Goal: Task Accomplishment & Management: Complete application form

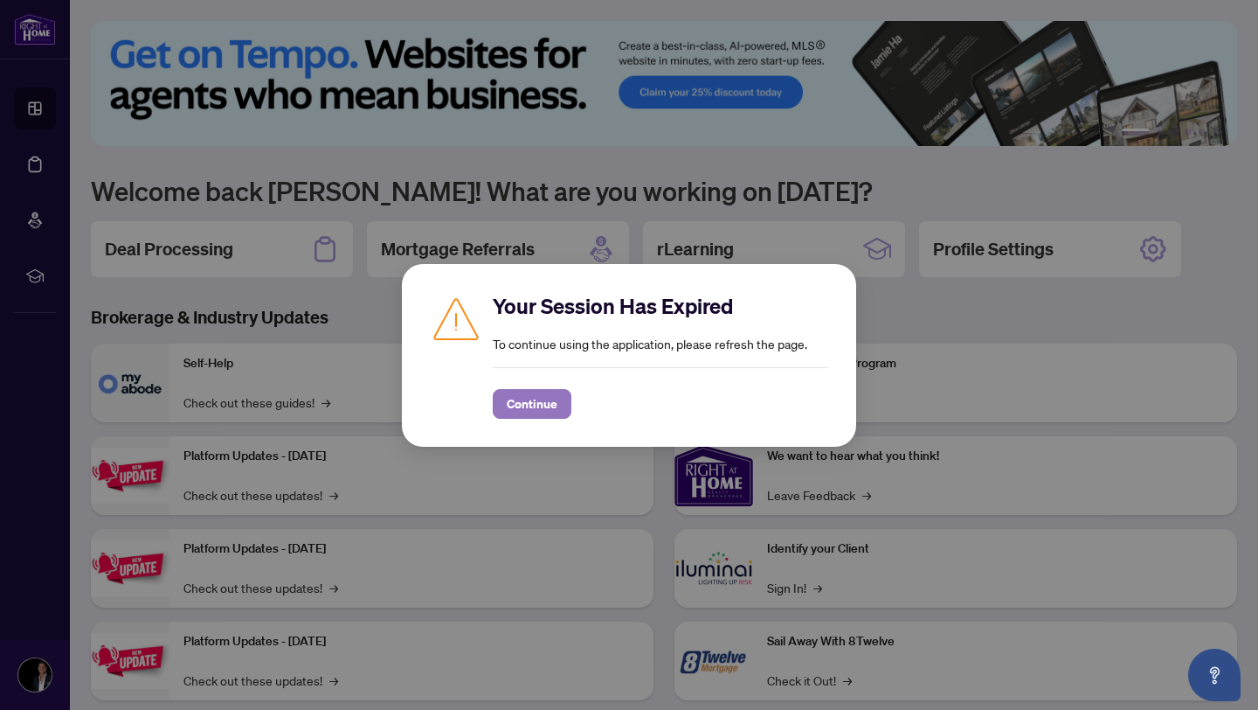
click at [514, 403] on span "Continue" at bounding box center [532, 404] width 51 height 28
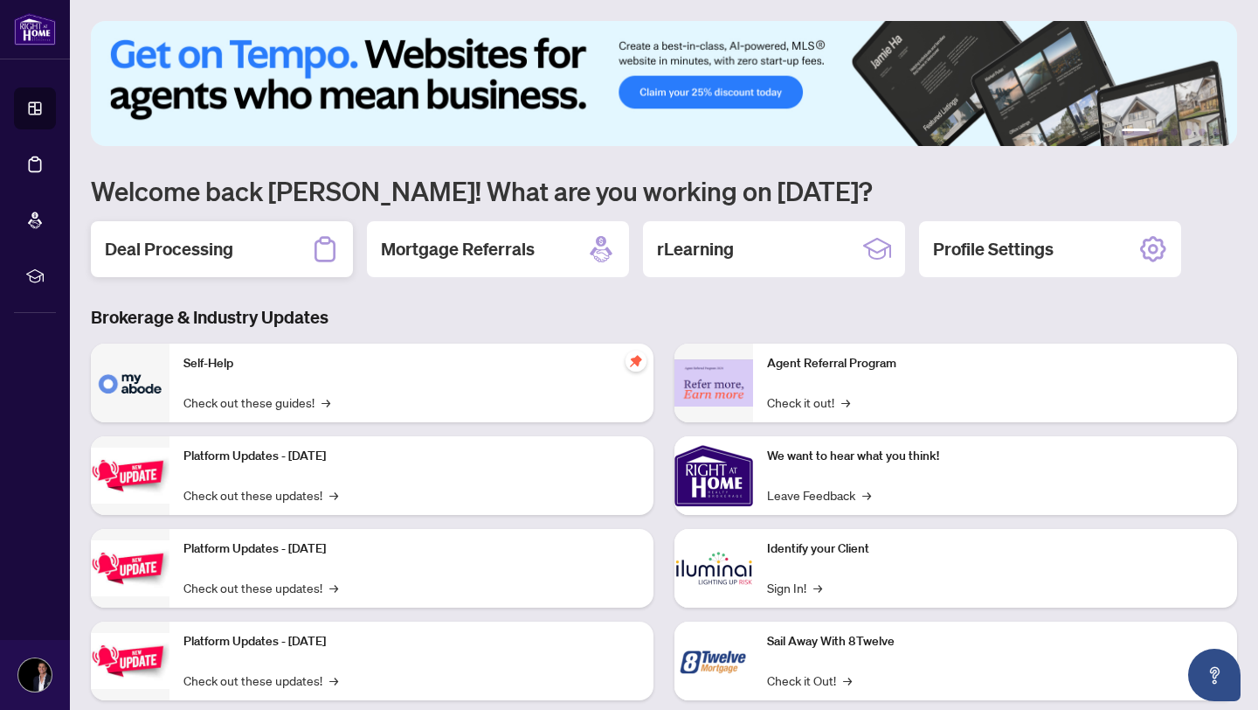
click at [262, 246] on div "Deal Processing" at bounding box center [222, 249] width 262 height 56
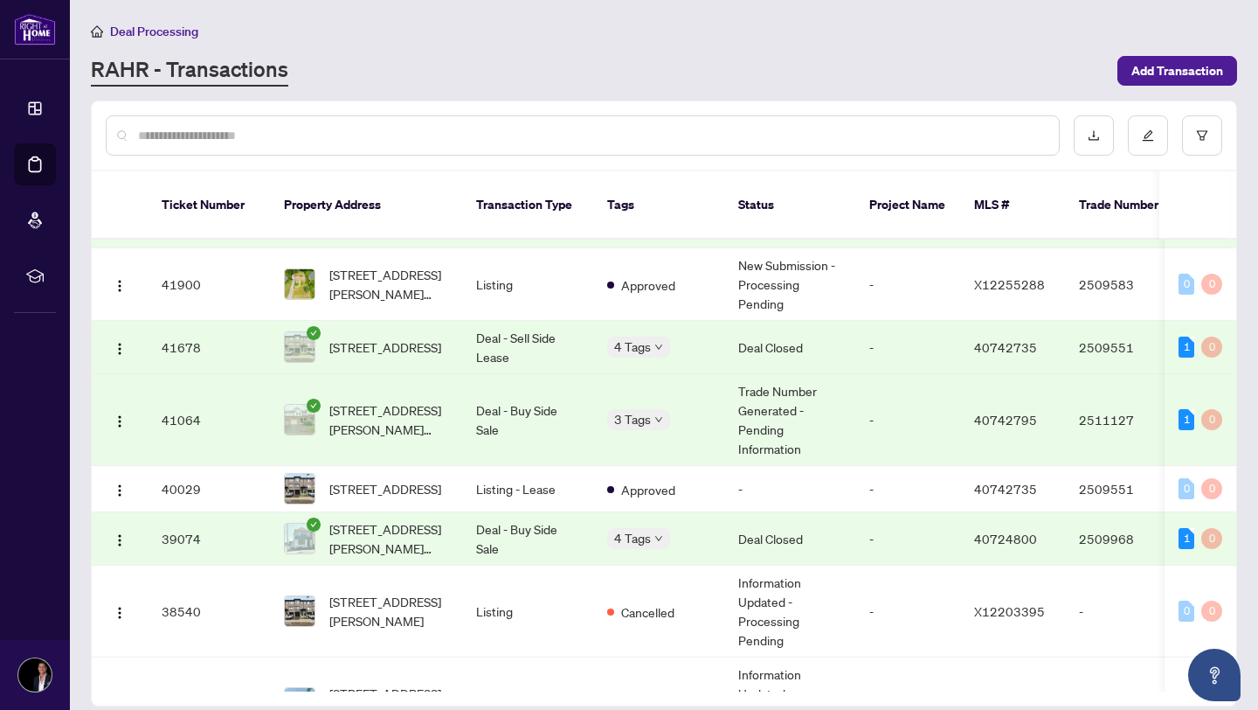
scroll to position [508, 0]
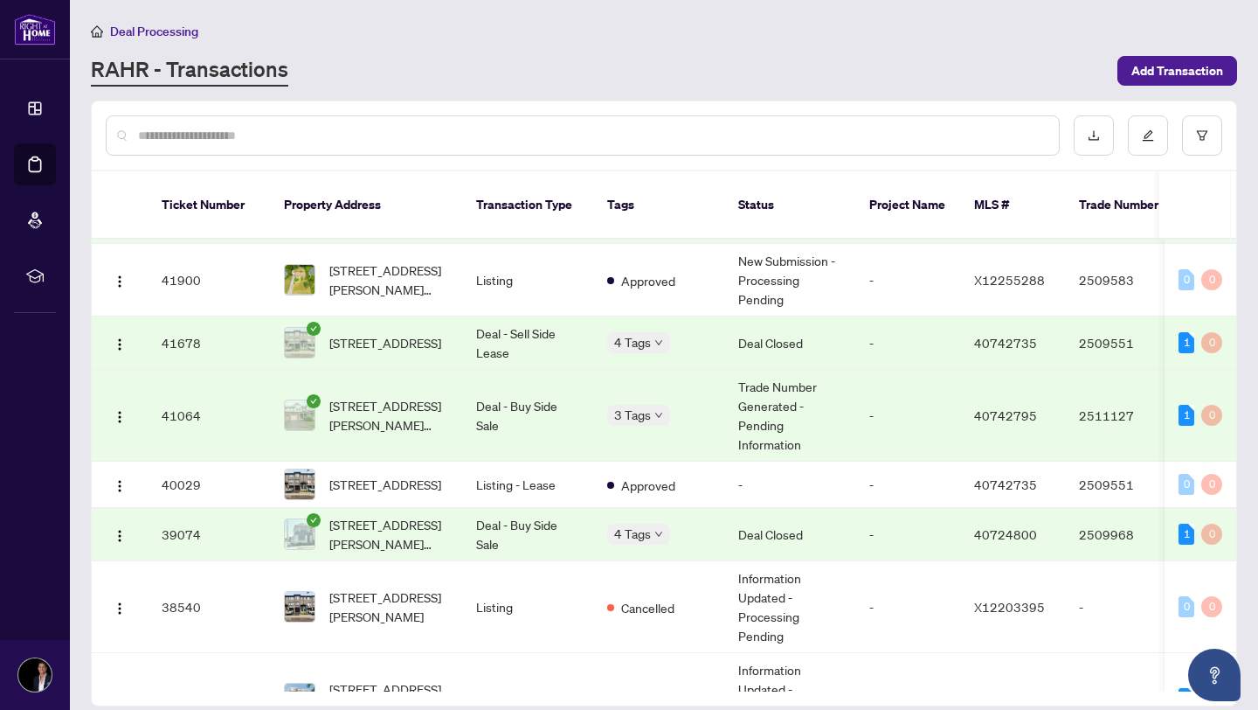
click at [675, 417] on td "3 Tags" at bounding box center [658, 416] width 131 height 92
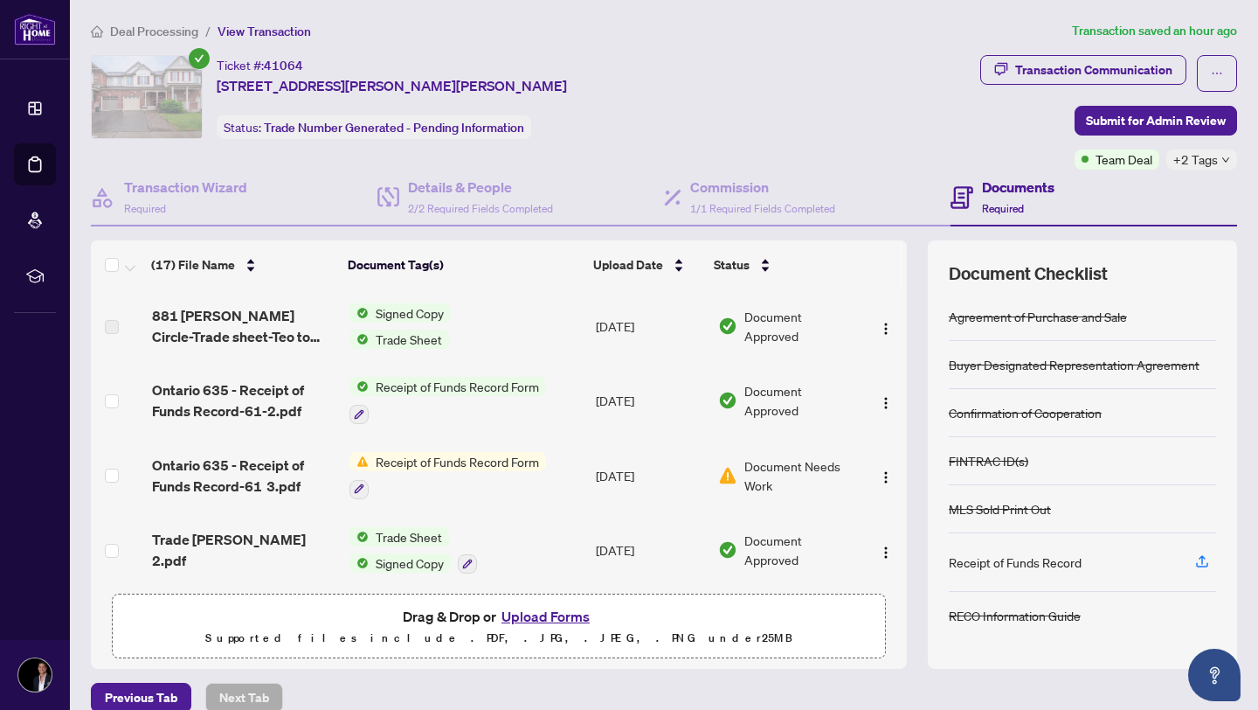
click at [1206, 162] on span "+2 Tags" at bounding box center [1196, 159] width 45 height 20
click at [1215, 162] on div "Approved" at bounding box center [1150, 166] width 154 height 21
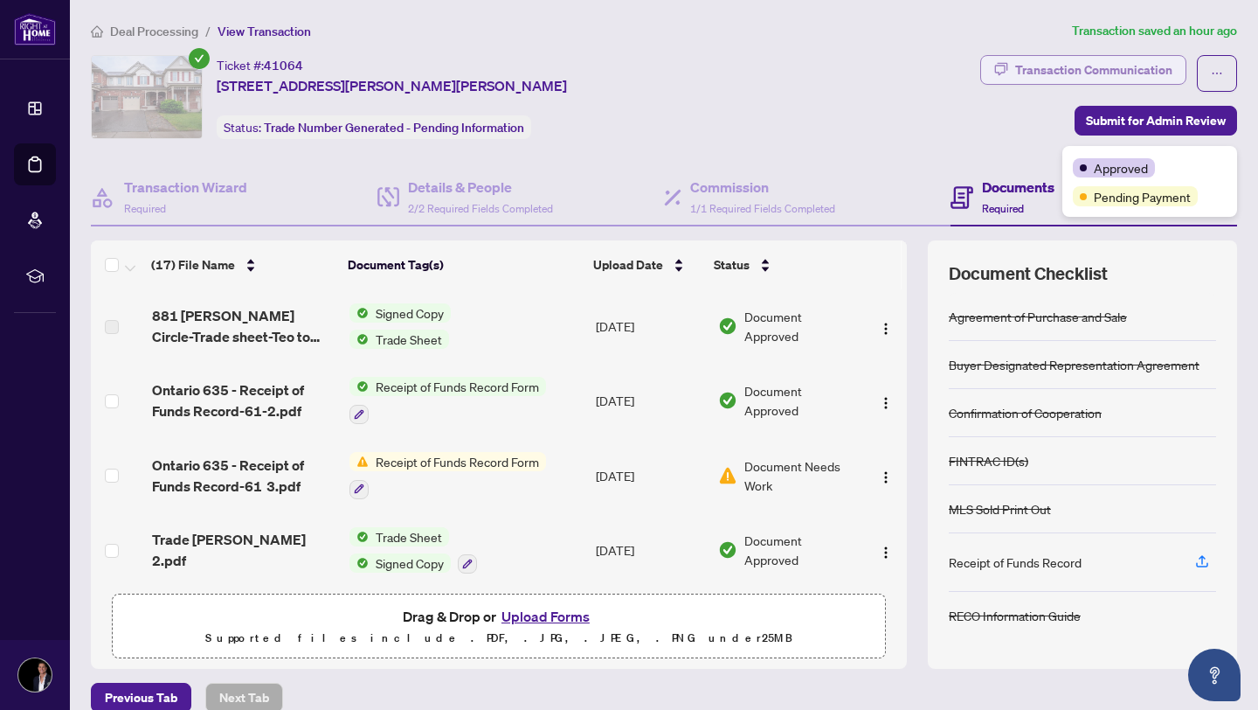
click at [1089, 75] on div "Transaction Communication" at bounding box center [1093, 70] width 157 height 28
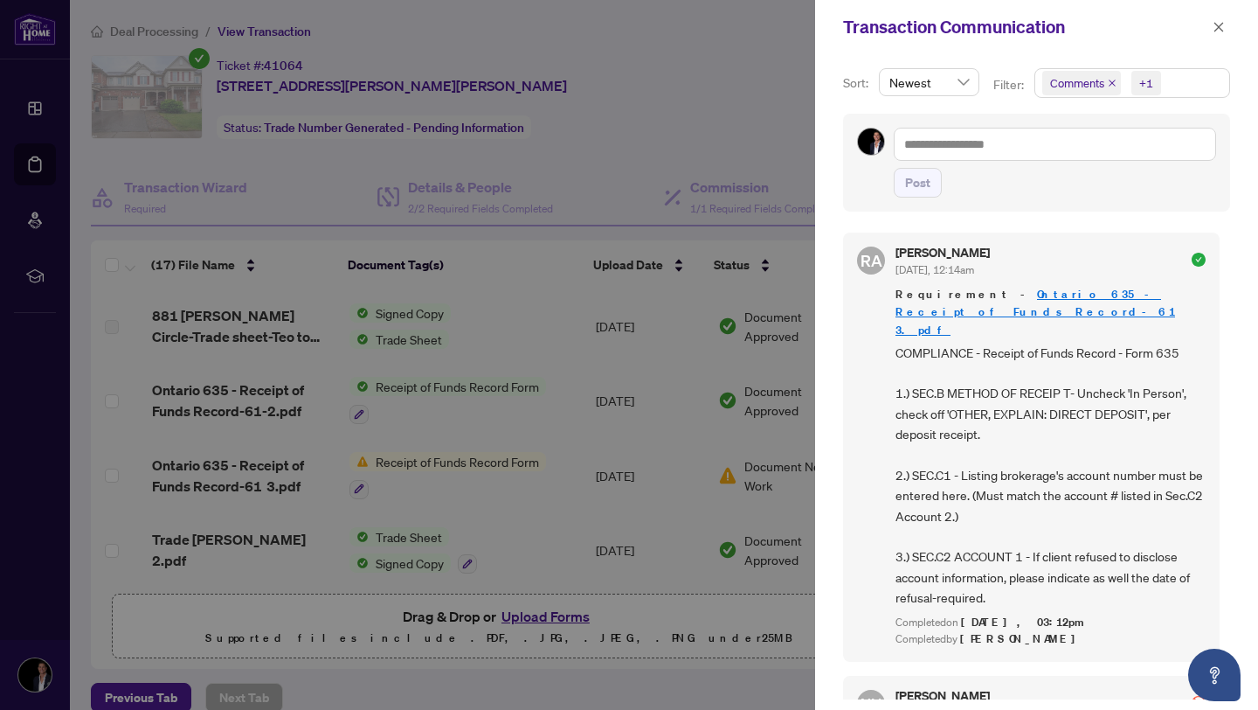
click at [1110, 85] on icon "close" at bounding box center [1112, 83] width 9 height 9
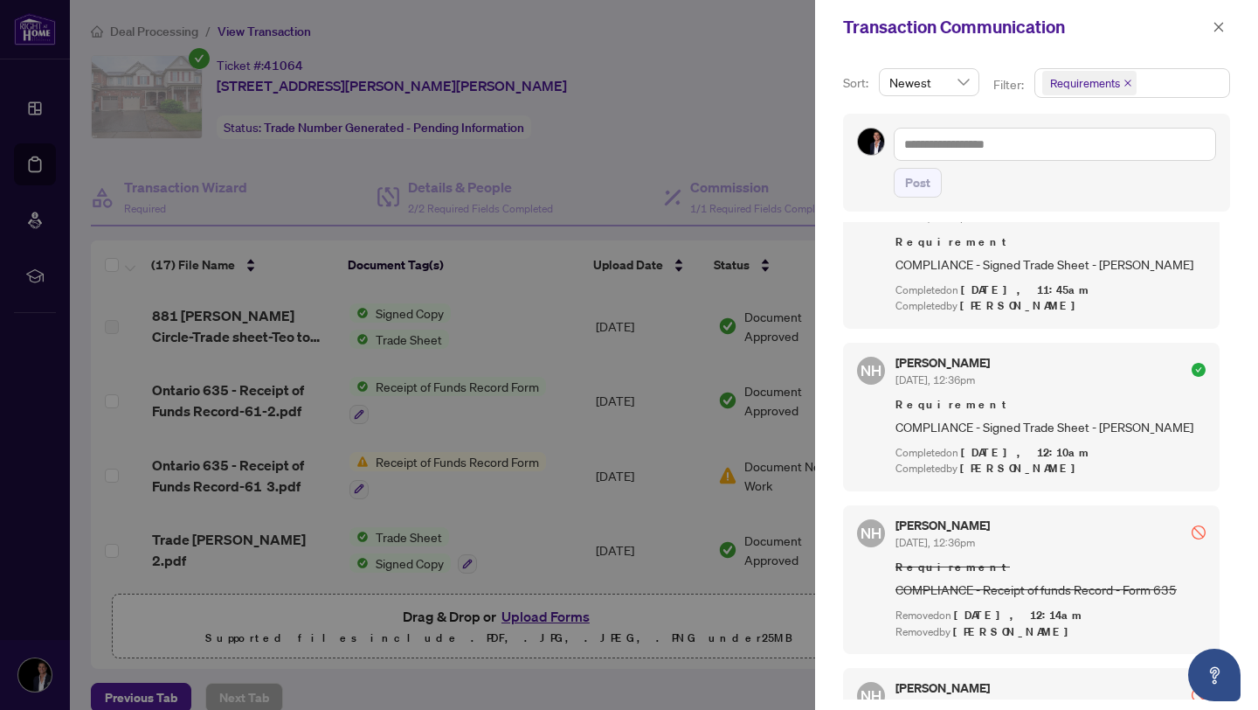
scroll to position [573, 0]
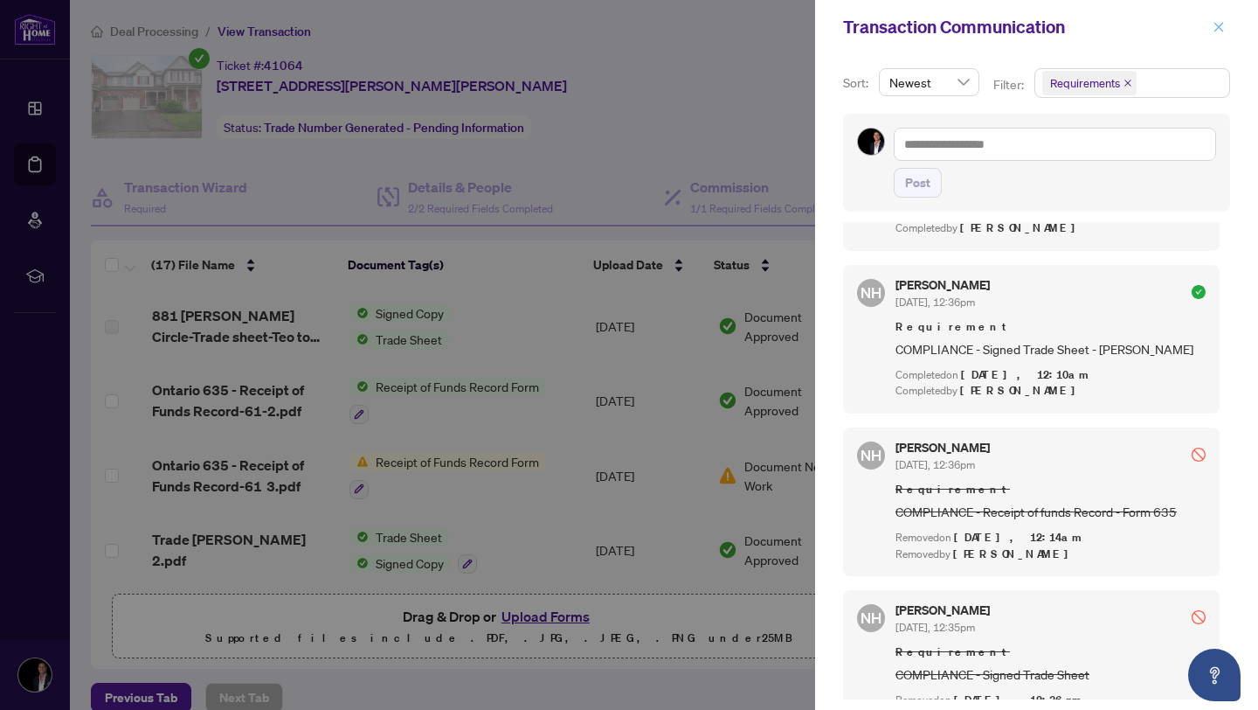
click at [1216, 29] on icon "close" at bounding box center [1219, 27] width 12 height 12
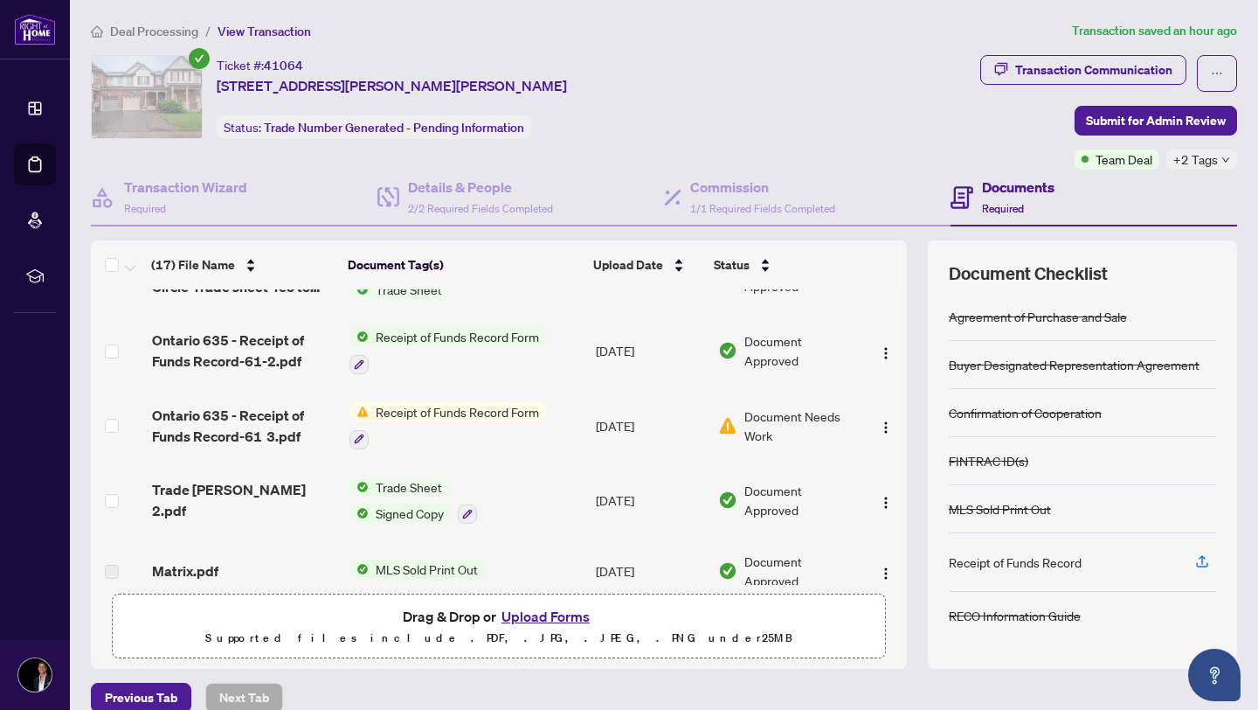
scroll to position [0, 0]
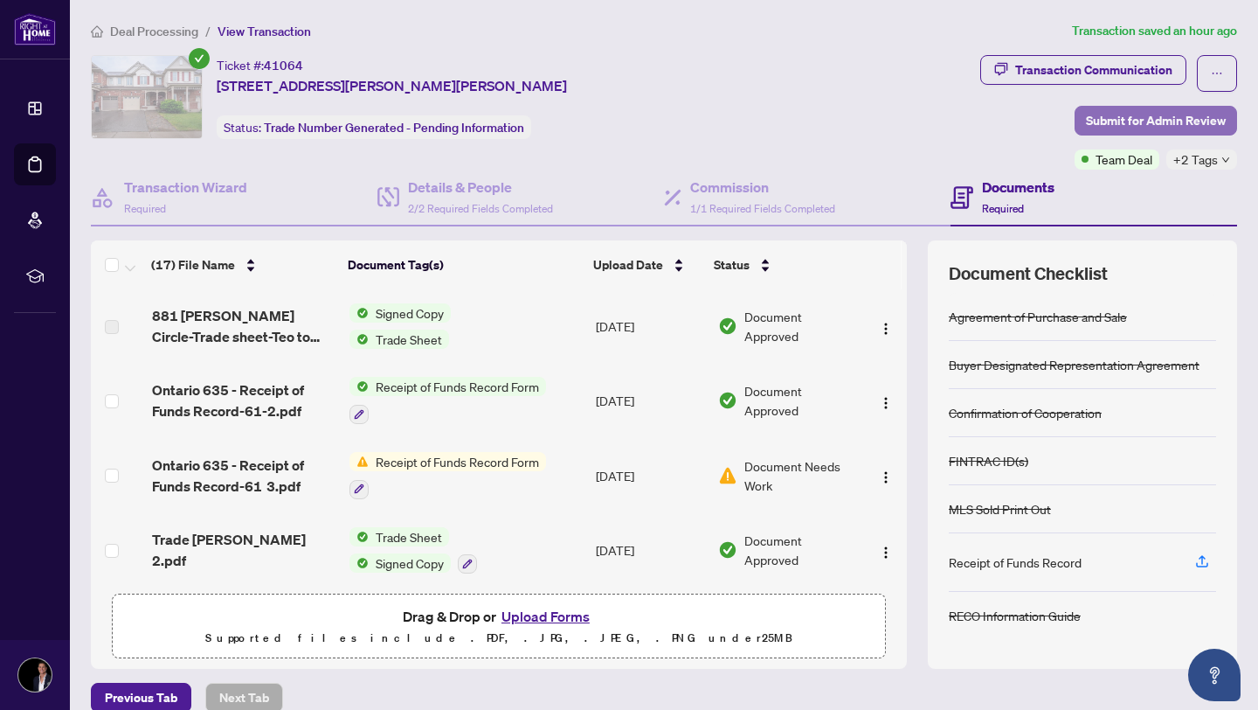
click at [1082, 113] on button "Submit for Admin Review" at bounding box center [1156, 121] width 163 height 30
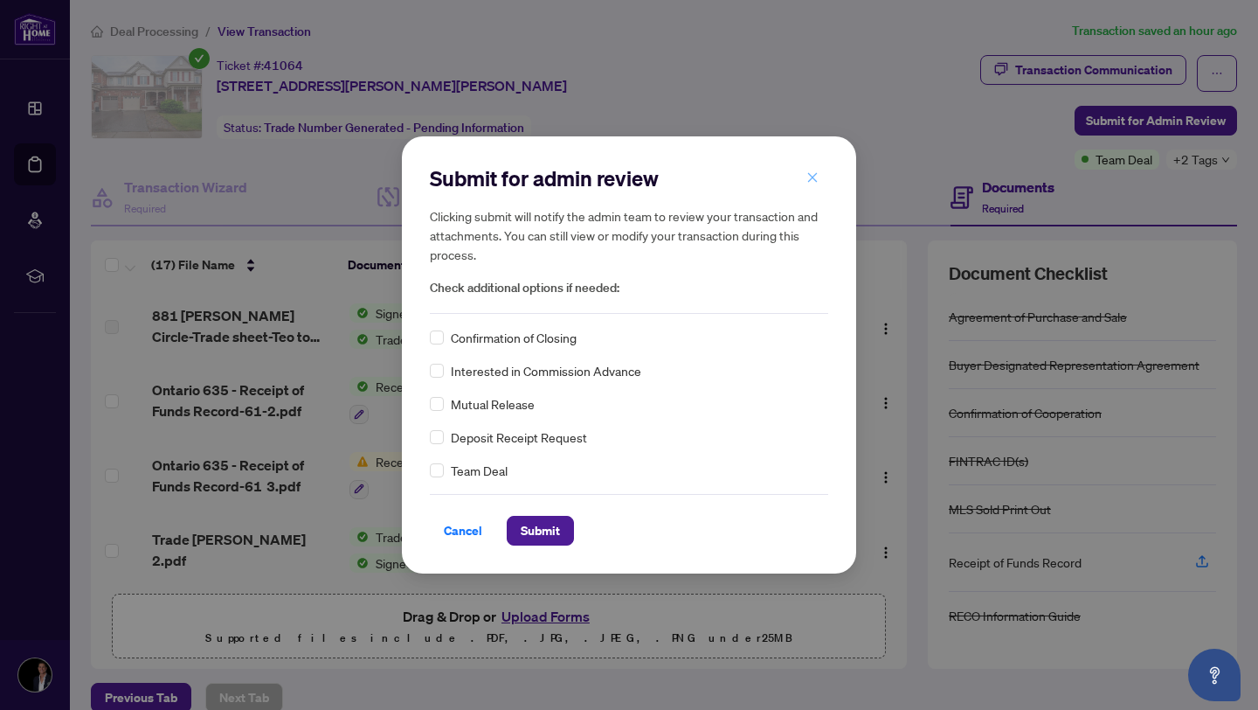
click at [817, 170] on span "button" at bounding box center [813, 177] width 12 height 28
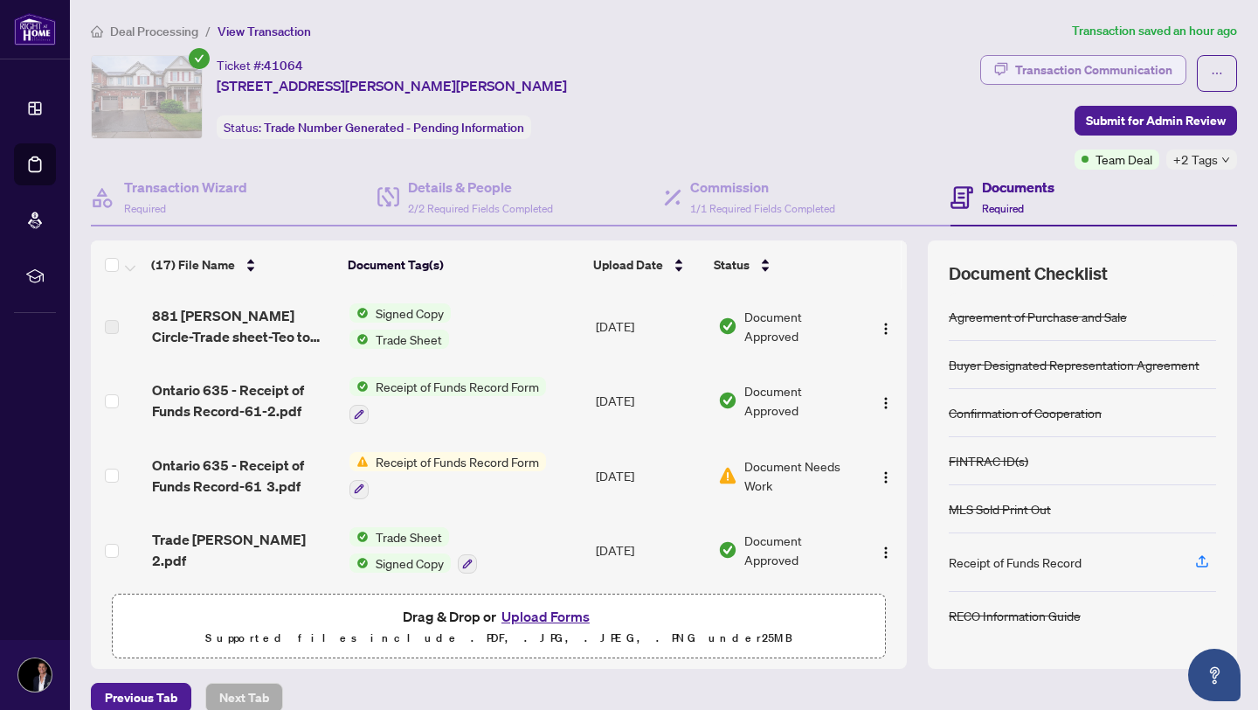
click at [1020, 74] on div "Transaction Communication" at bounding box center [1093, 70] width 157 height 28
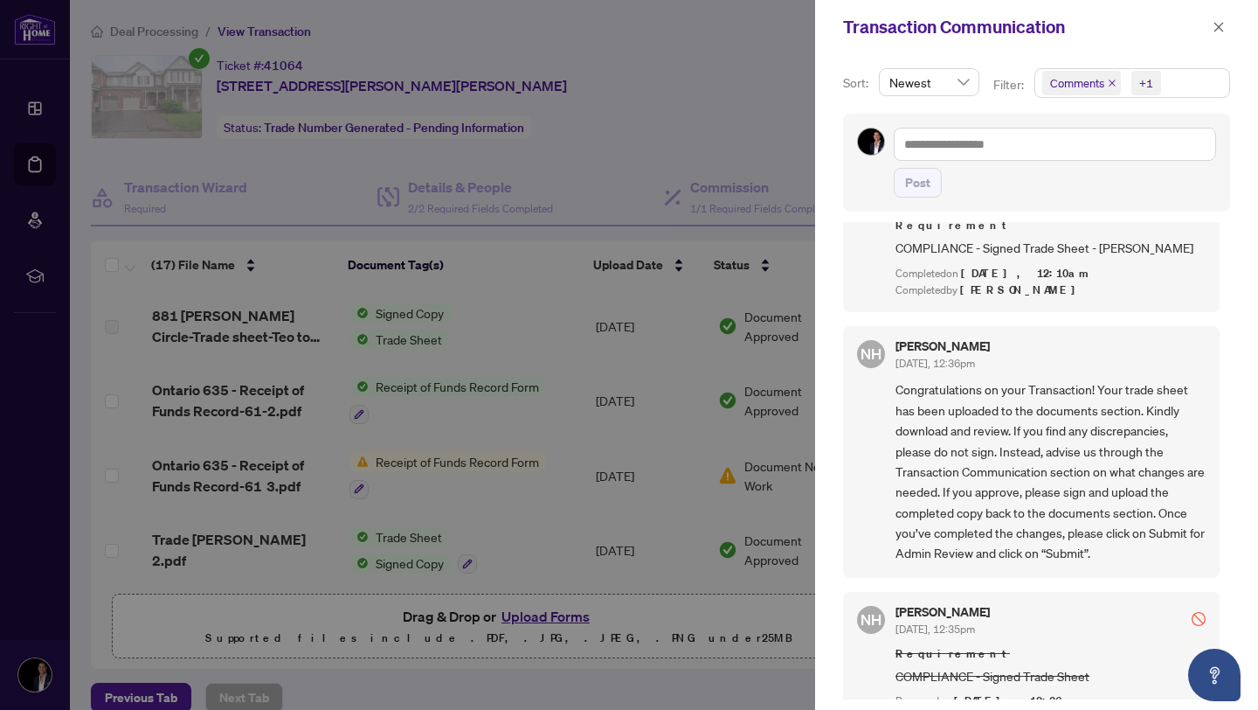
scroll to position [3, 0]
click at [1216, 37] on span "button" at bounding box center [1219, 27] width 12 height 28
